Goal: Find specific page/section: Find specific page/section

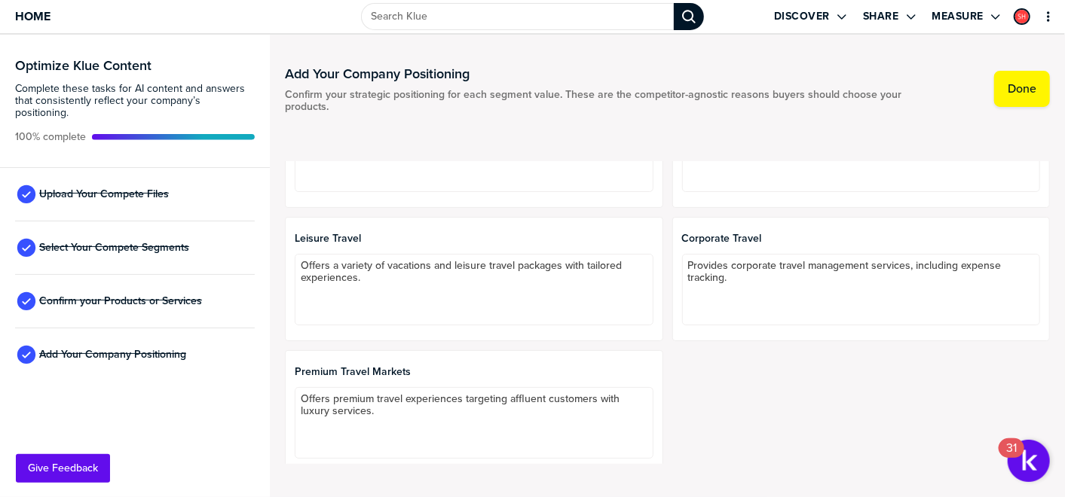
scroll to position [669, 0]
click at [393, 232] on span "Leisure Travel" at bounding box center [474, 237] width 358 height 12
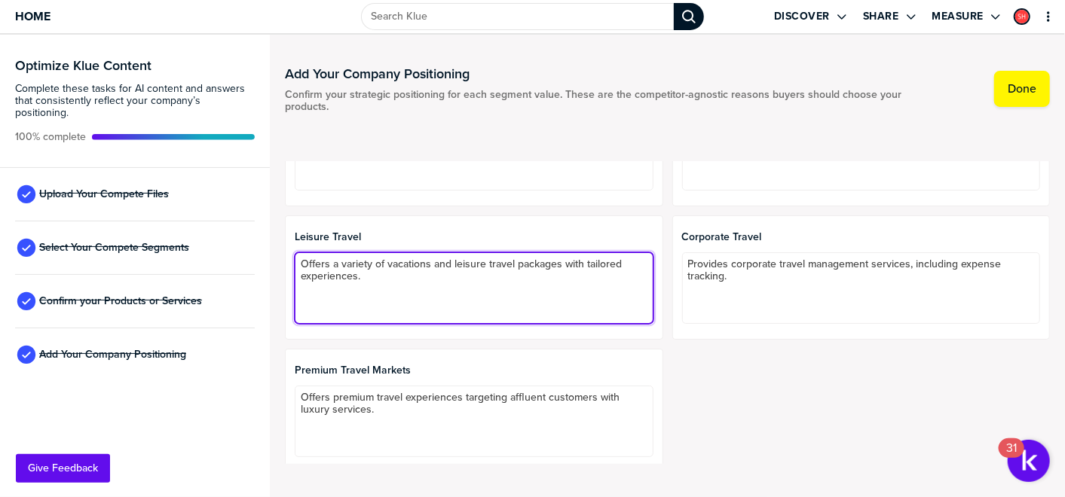
click at [396, 264] on textarea "Offers a variety of vacations and leisure travel packages with tailored experie…" at bounding box center [474, 288] width 358 height 72
click at [404, 296] on textarea "Offers a variety of vacations and leisure travel packages with tailored experie…" at bounding box center [474, 288] width 358 height 72
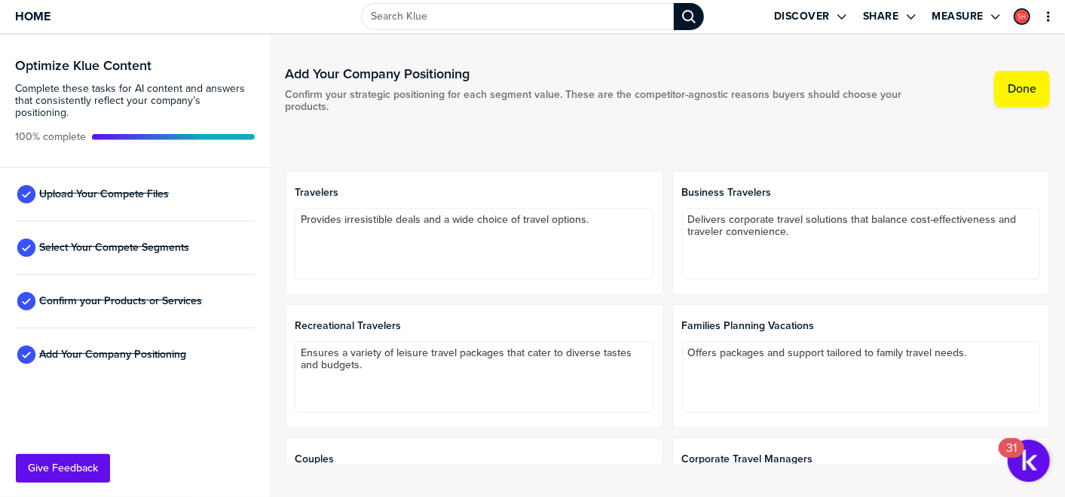
scroll to position [0, 0]
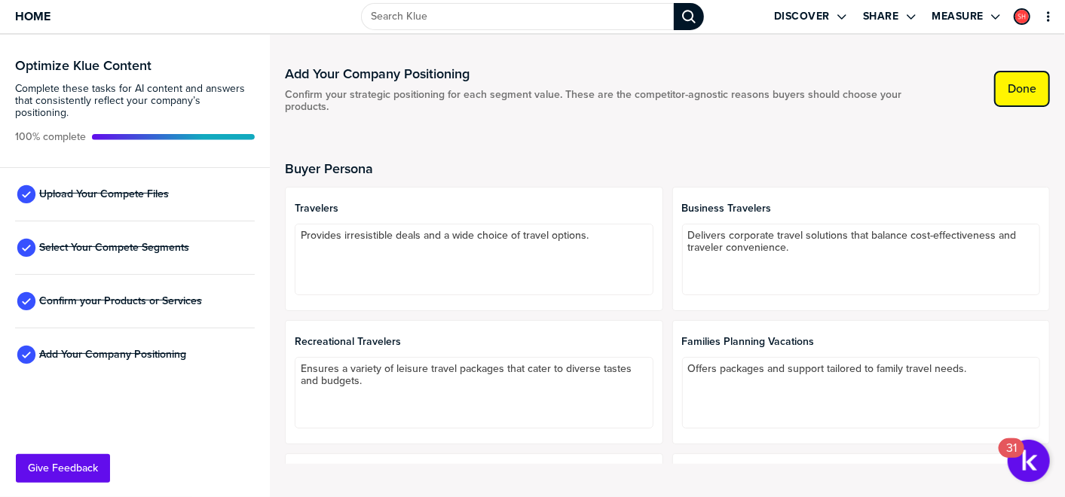
click at [1024, 99] on button "Done" at bounding box center [1022, 89] width 56 height 36
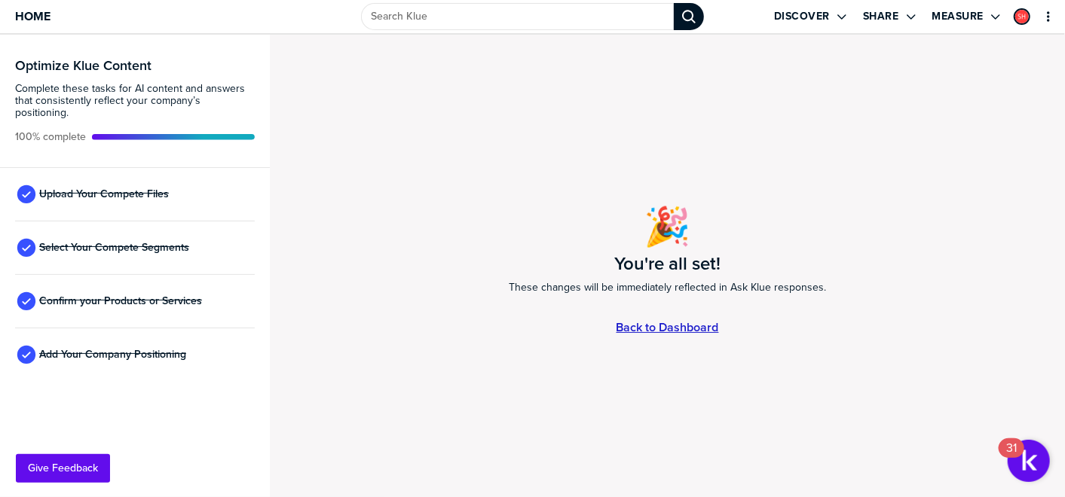
click at [666, 328] on link "Back to Dashboard" at bounding box center [667, 327] width 102 height 13
